Goal: Transaction & Acquisition: Purchase product/service

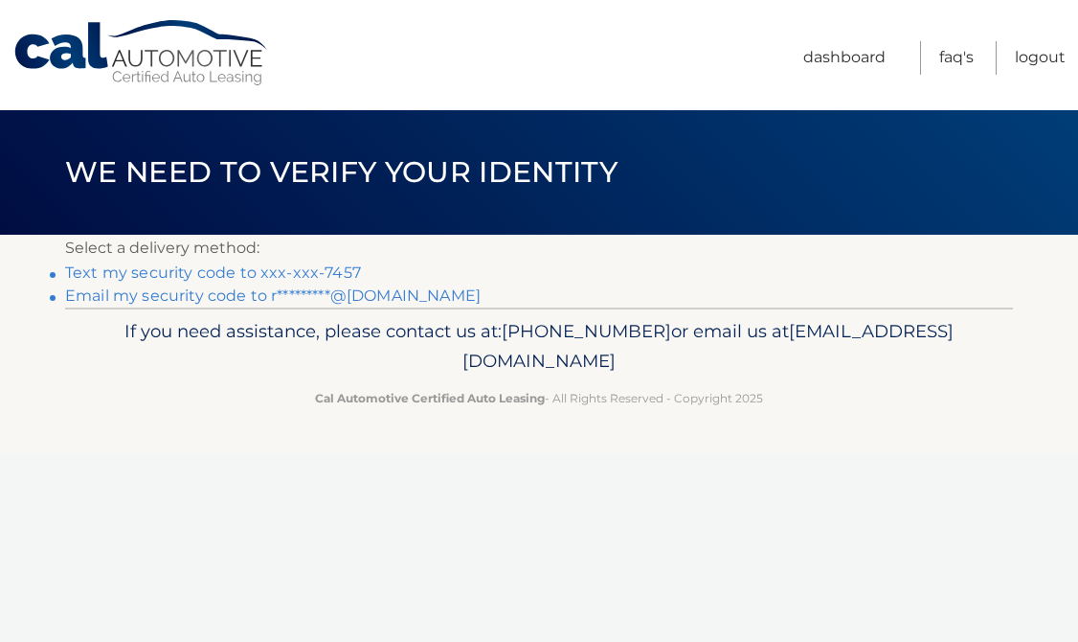
click at [282, 275] on link "Text my security code to xxx-xxx-7457" at bounding box center [213, 272] width 296 height 18
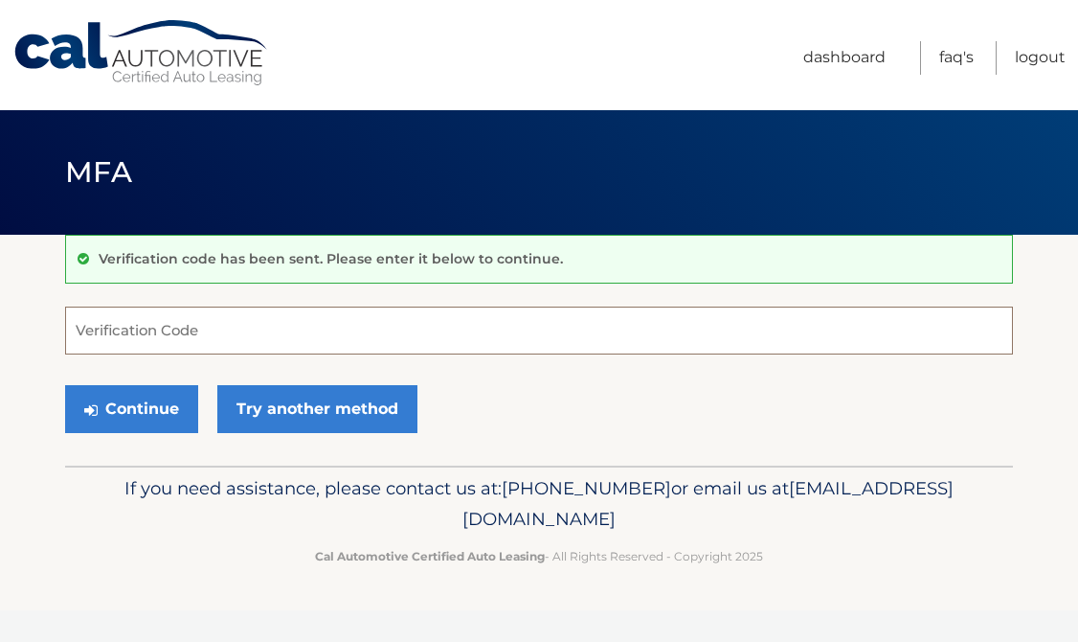
click at [170, 333] on input "Verification Code" at bounding box center [539, 330] width 948 height 48
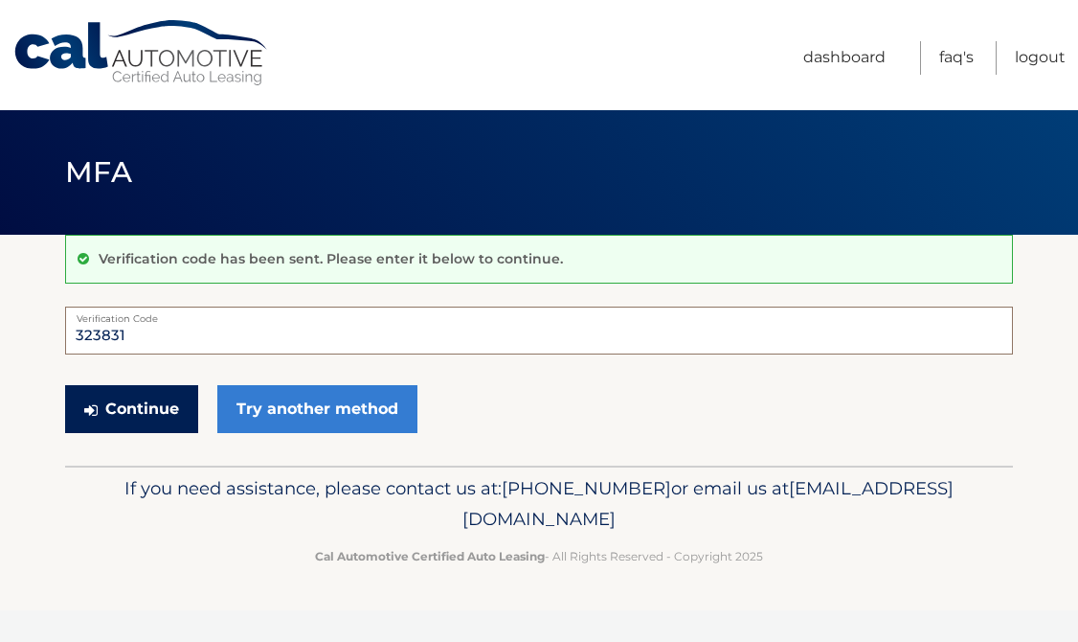
type input "323831"
click at [167, 418] on button "Continue" at bounding box center [131, 409] width 133 height 48
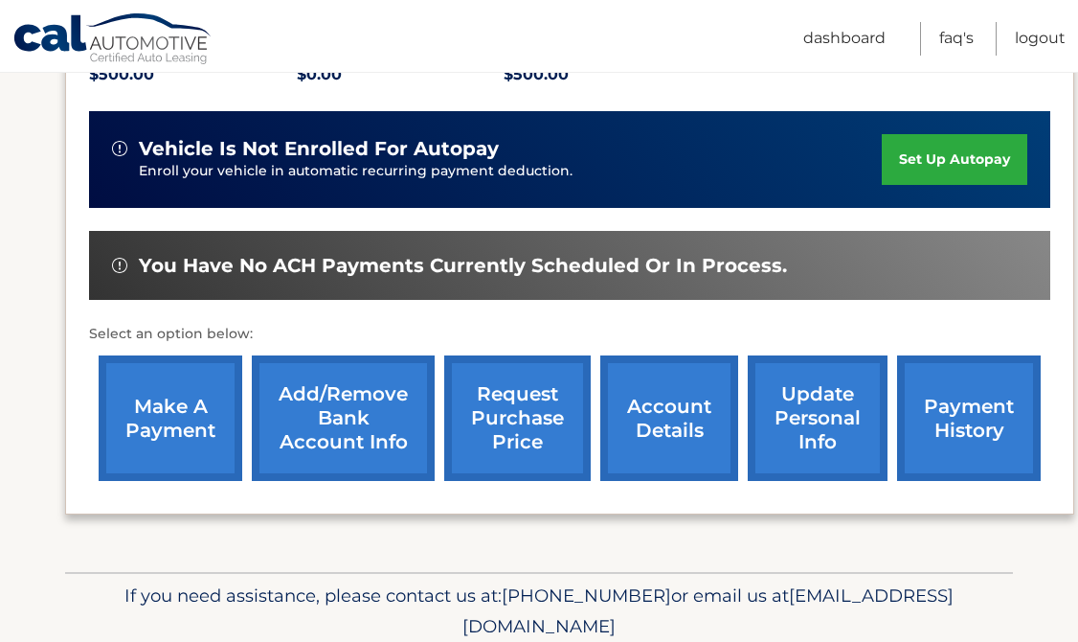
scroll to position [445, 0]
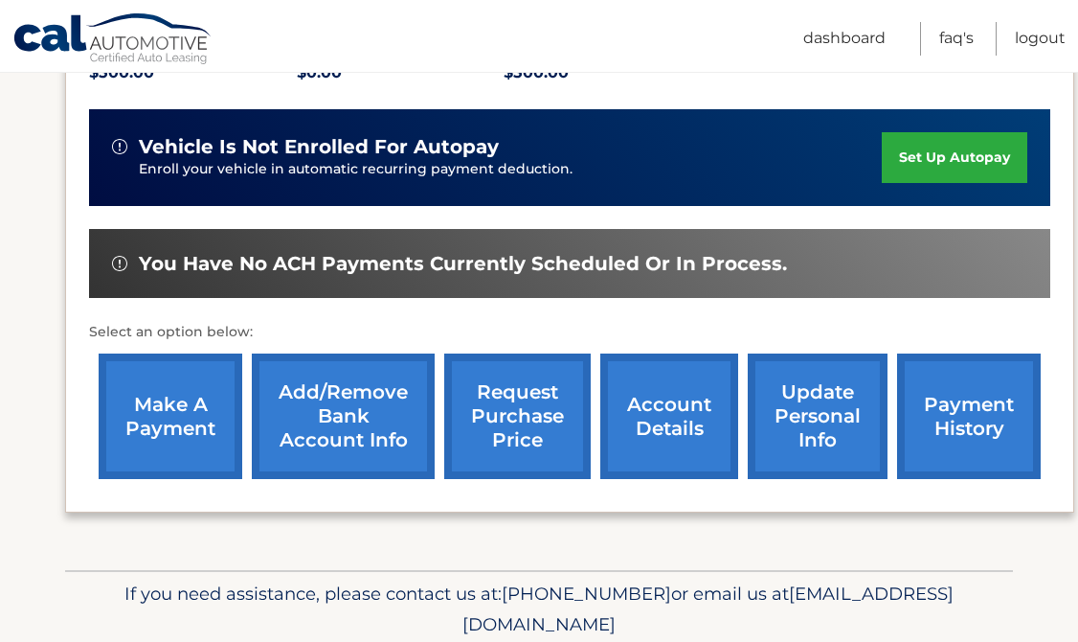
click at [218, 446] on link "make a payment" at bounding box center [171, 415] width 144 height 125
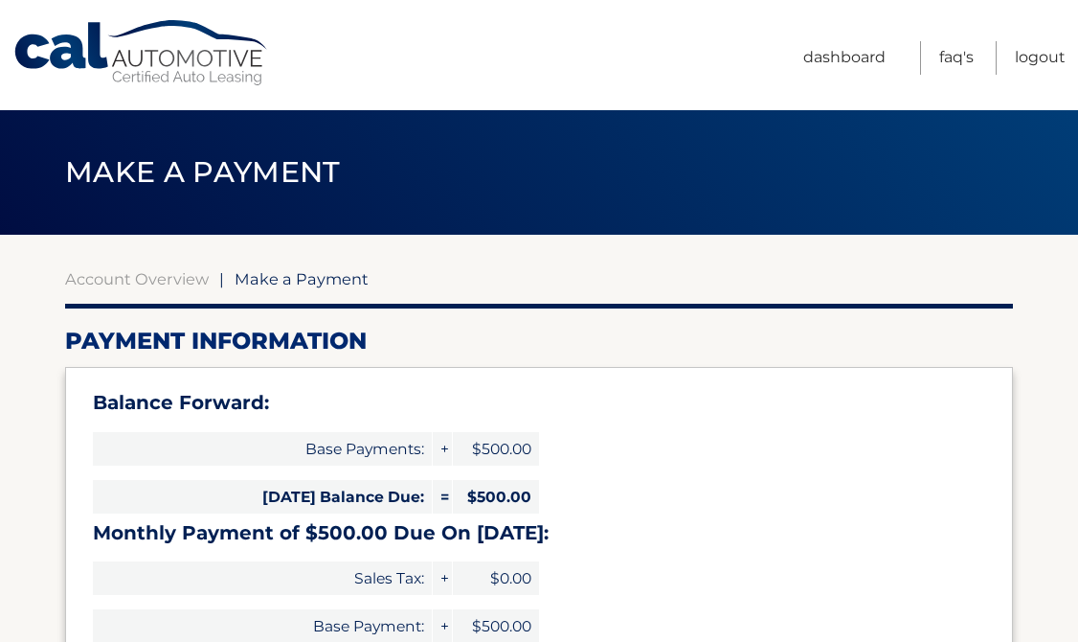
select select "MTFiNzUzODktZTM0NS00MjUwLWI0YzEtMDllMjNiZDZhZDcz"
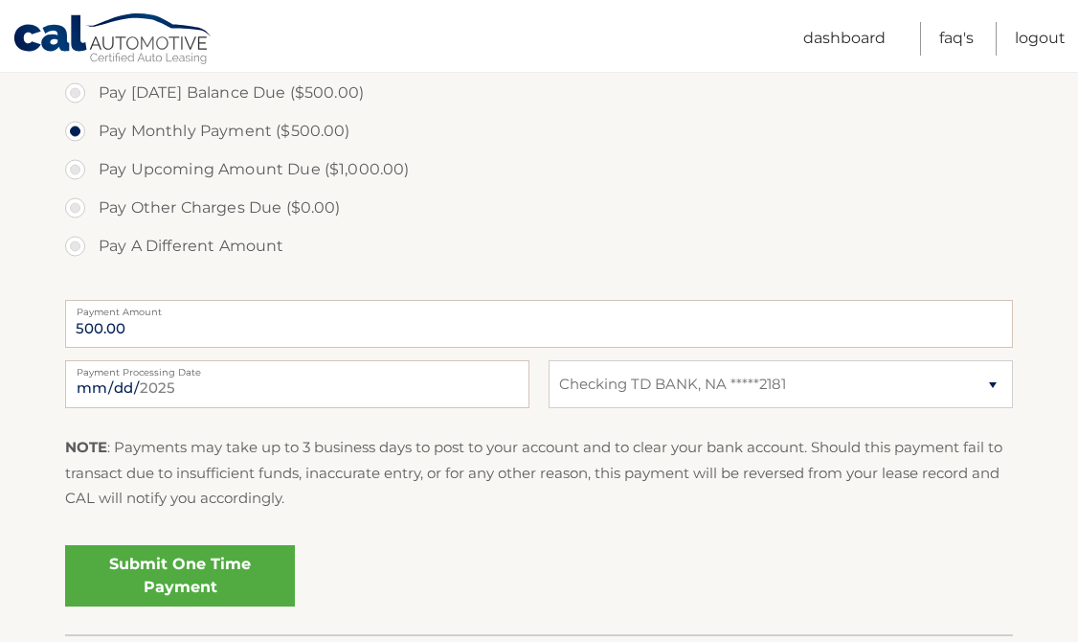
scroll to position [714, 0]
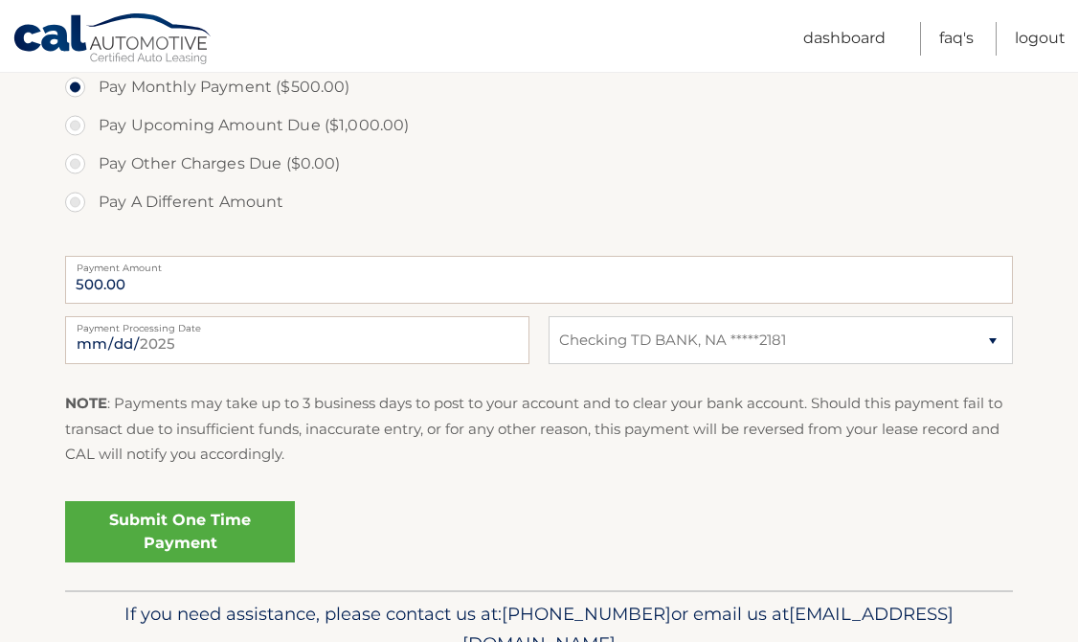
click at [197, 532] on link "Submit One Time Payment" at bounding box center [180, 531] width 230 height 61
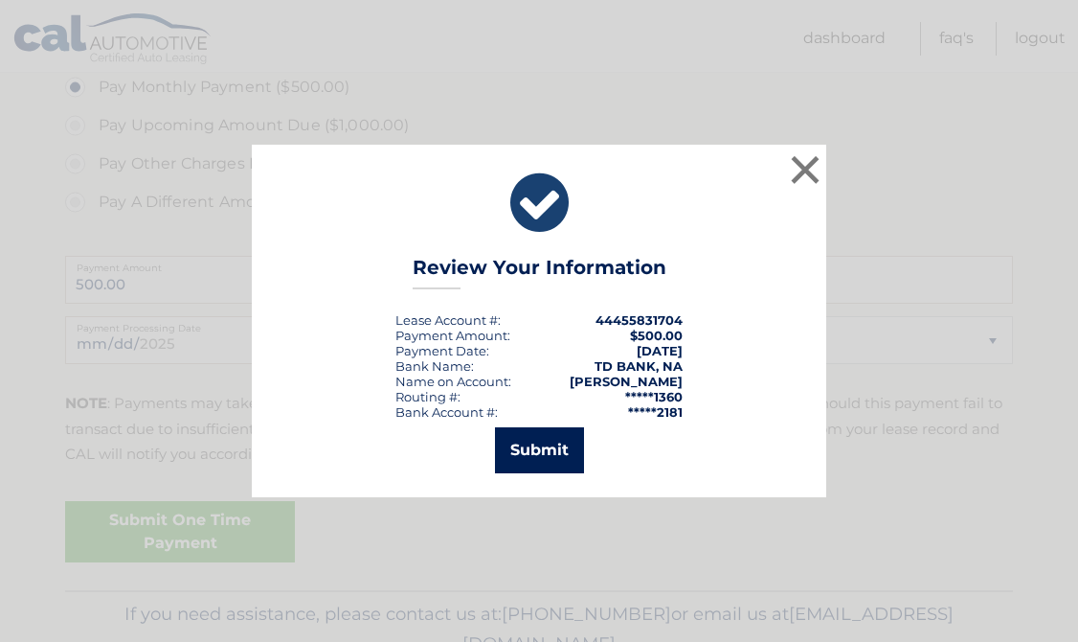
click at [509, 460] on button "Submit" at bounding box center [539, 450] width 89 height 46
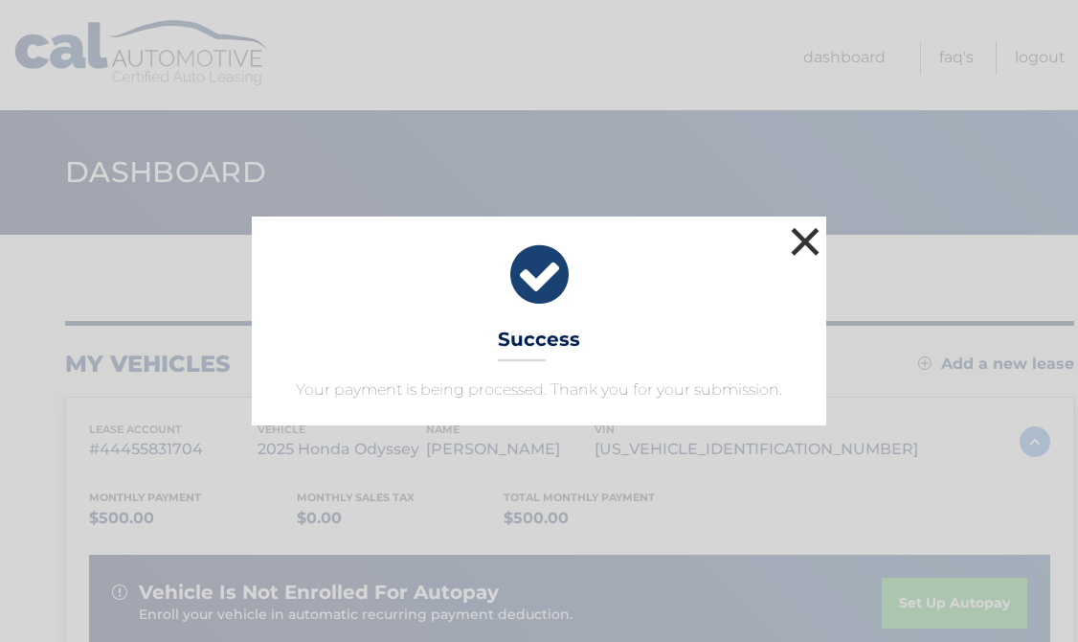
click at [812, 241] on button "×" at bounding box center [805, 241] width 38 height 38
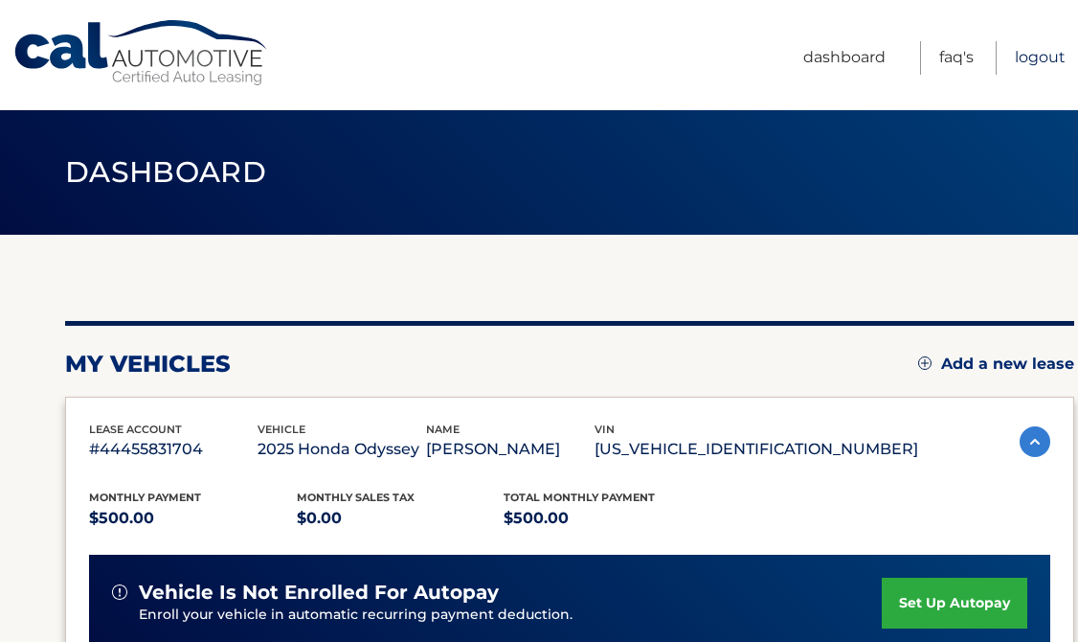
click at [1026, 59] on link "Logout" at bounding box center [1040, 58] width 51 height 34
